Goal: Task Accomplishment & Management: Use online tool/utility

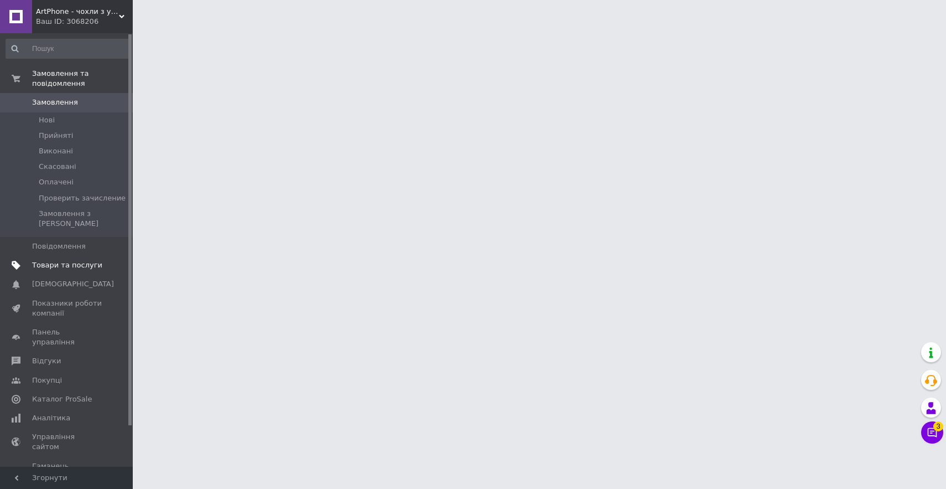
click at [42, 260] on span "Товари та послуги" at bounding box center [67, 265] width 70 height 10
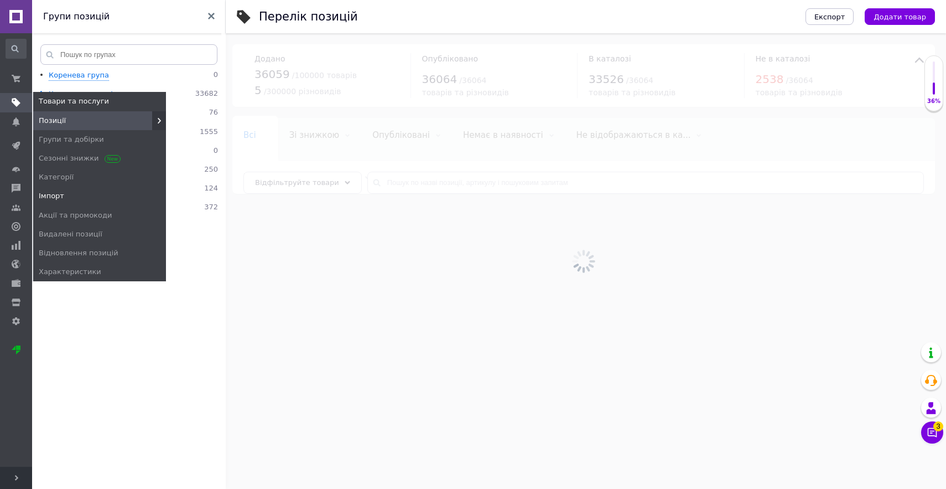
click at [53, 198] on span "Імпорт" at bounding box center [51, 196] width 25 height 10
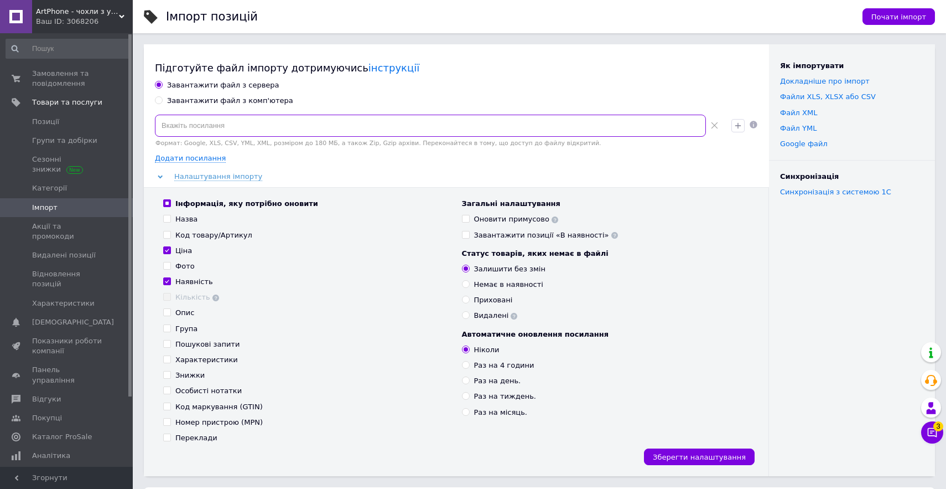
click at [234, 127] on input at bounding box center [430, 126] width 551 height 22
paste input "[URL][DOMAIN_NAME]"
type input "[URL][DOMAIN_NAME]"
click at [177, 258] on div "Інформація, яку потрібно оновити Назва Код товару/Артикул Ціна Фото Наявність К…" at bounding box center [307, 321] width 299 height 244
click at [167, 247] on input "Ціна" at bounding box center [166, 249] width 7 height 7
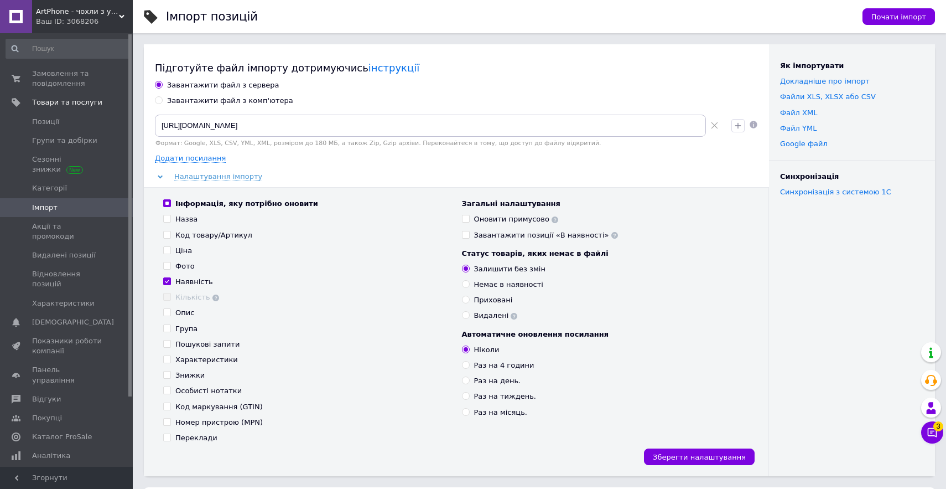
checkbox input "false"
click at [739, 128] on icon "button" at bounding box center [738, 125] width 9 height 9
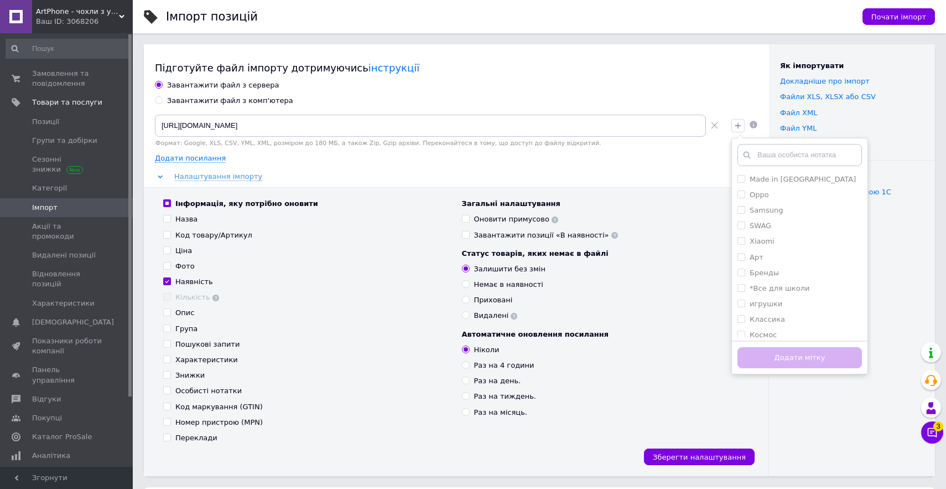
click at [773, 156] on input "text" at bounding box center [800, 155] width 125 height 22
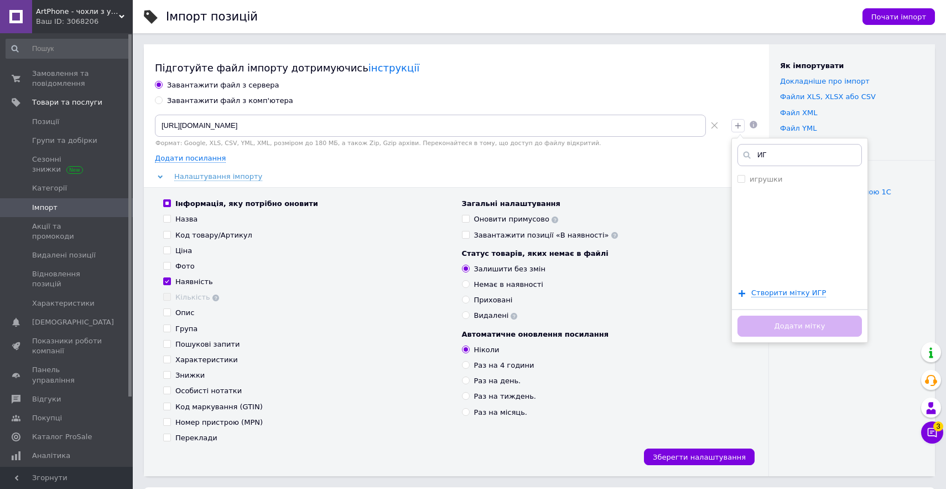
type input "[PERSON_NAME]"
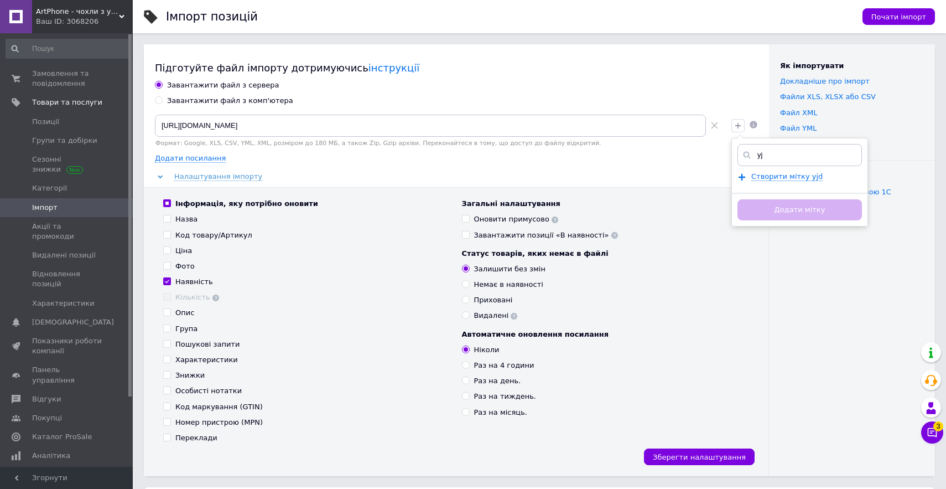
type input "y"
type input "g"
type input "проба"
click at [804, 177] on span "Створити мітку проба" at bounding box center [793, 176] width 84 height 9
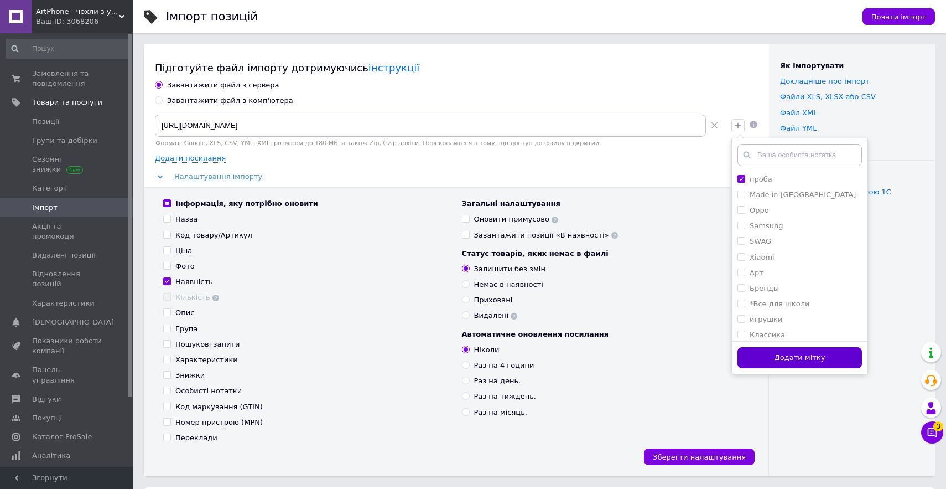
click at [784, 355] on button "Додати мітку" at bounding box center [800, 358] width 125 height 22
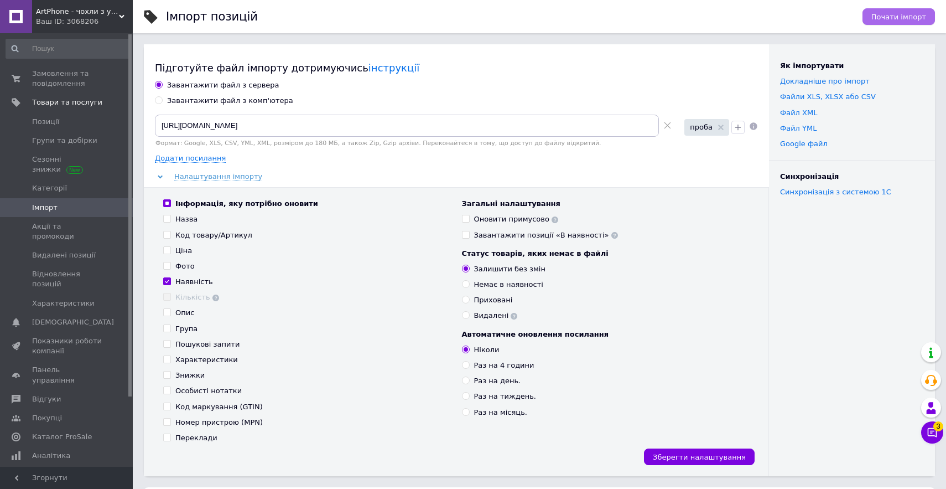
click at [886, 18] on span "Почати імпорт" at bounding box center [899, 17] width 55 height 8
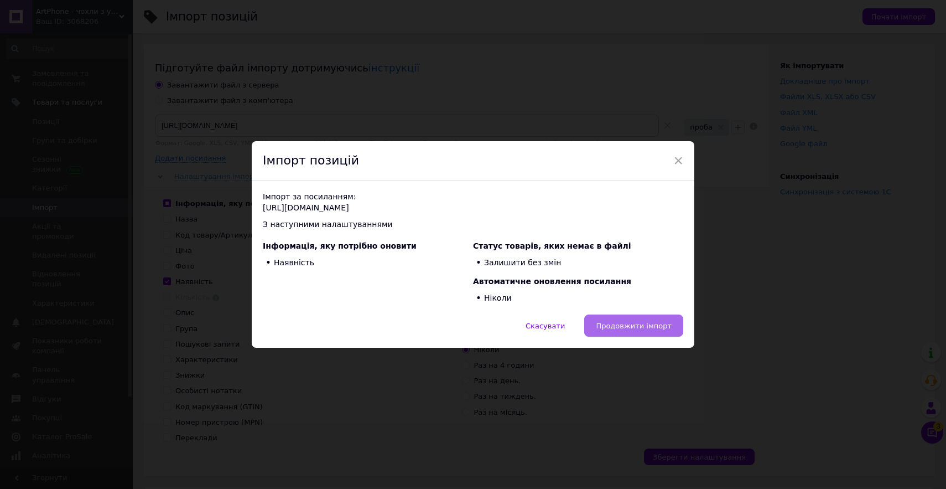
click at [622, 326] on span "Продовжити імпорт" at bounding box center [634, 326] width 76 height 8
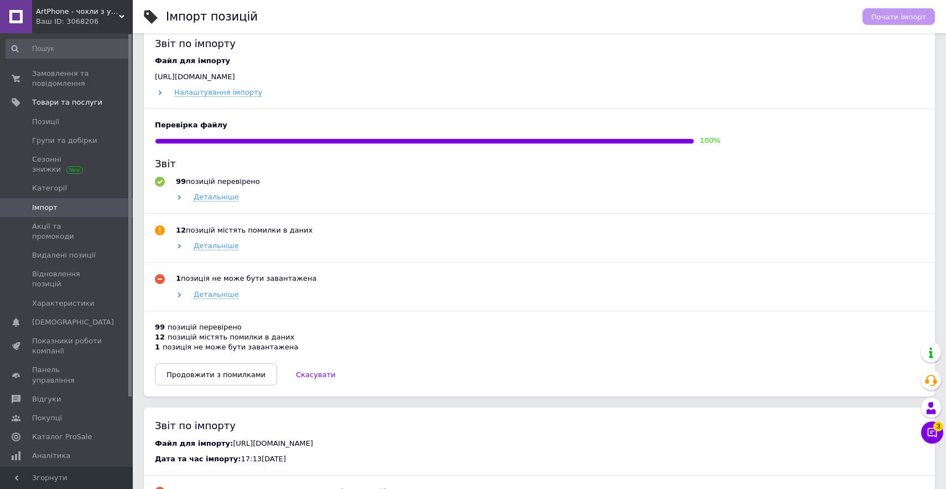
scroll to position [495, 0]
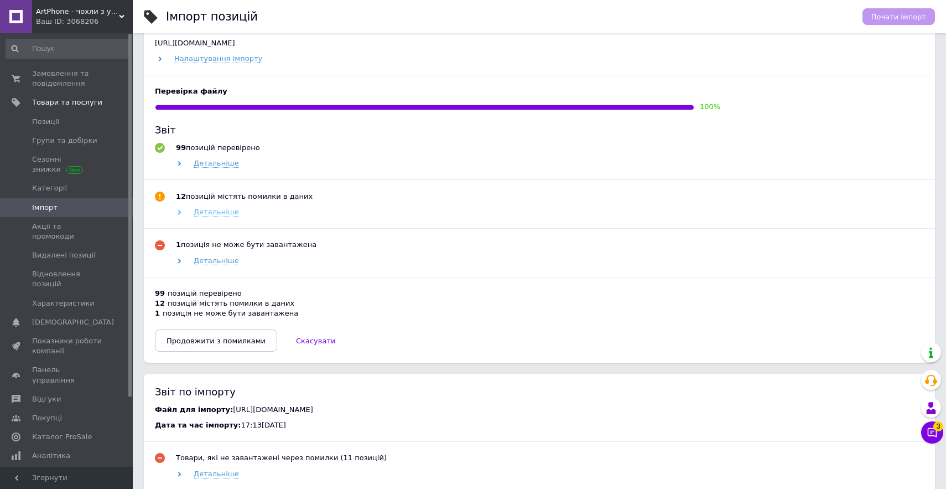
click at [214, 215] on span "Детальніше" at bounding box center [216, 212] width 45 height 9
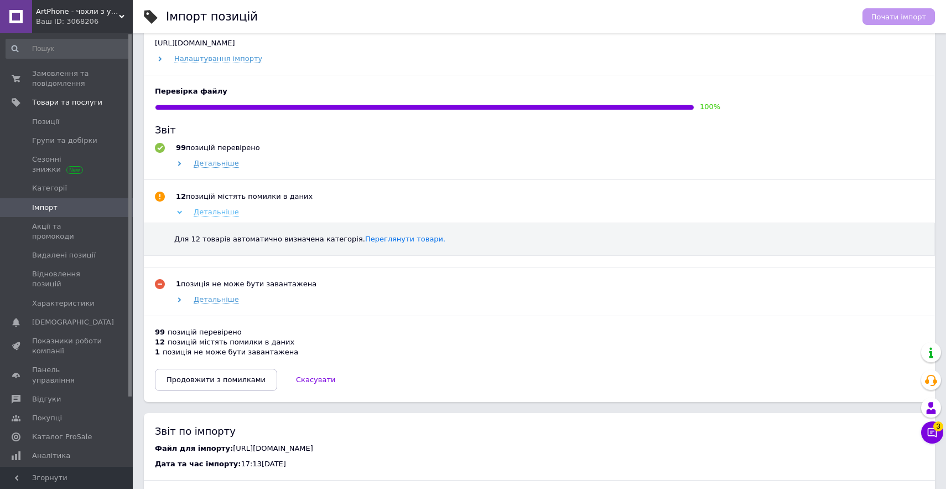
click at [214, 215] on span "Детальніше" at bounding box center [216, 212] width 45 height 9
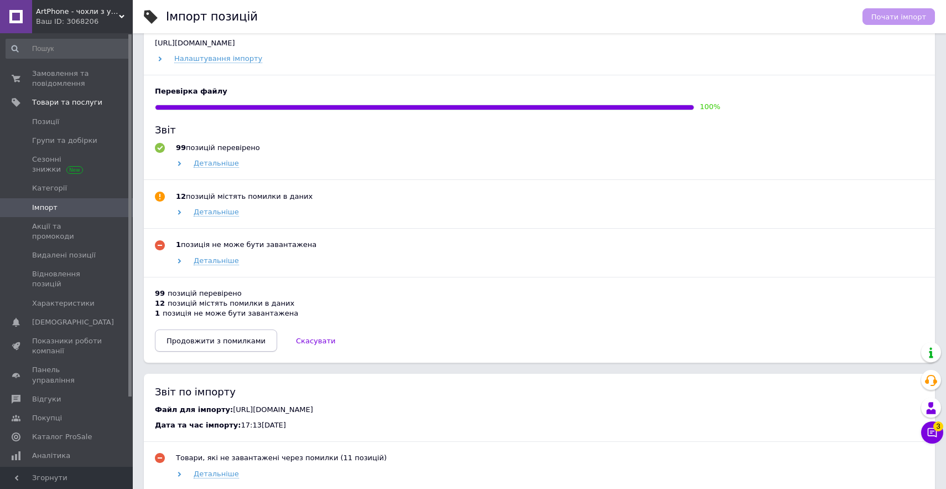
click at [210, 341] on span "Продовжити з помилками" at bounding box center [216, 340] width 99 height 8
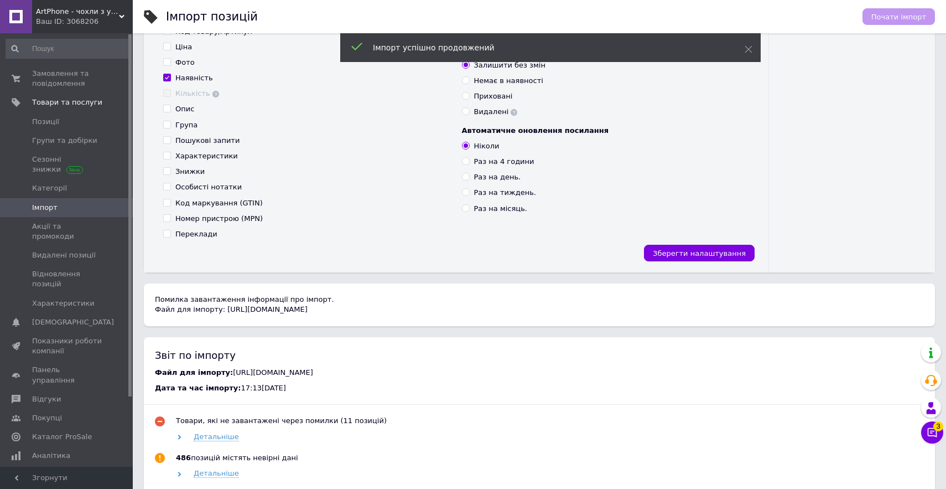
scroll to position [196, 0]
